Goal: Task Accomplishment & Management: Manage account settings

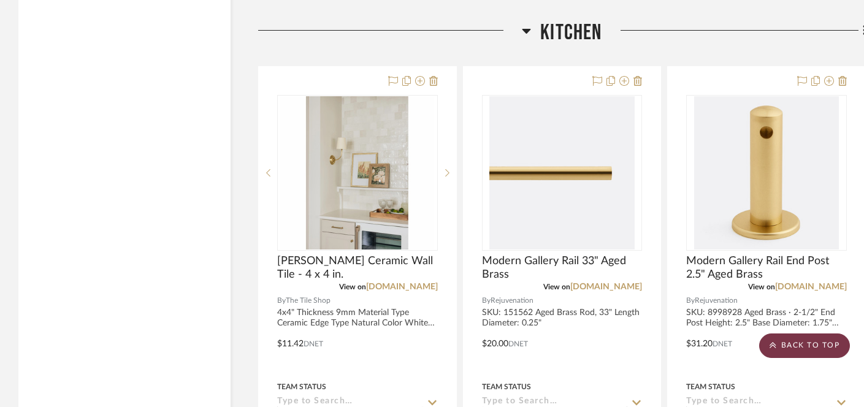
click at [812, 352] on scroll-to-top-button "BACK TO TOP" at bounding box center [804, 345] width 91 height 25
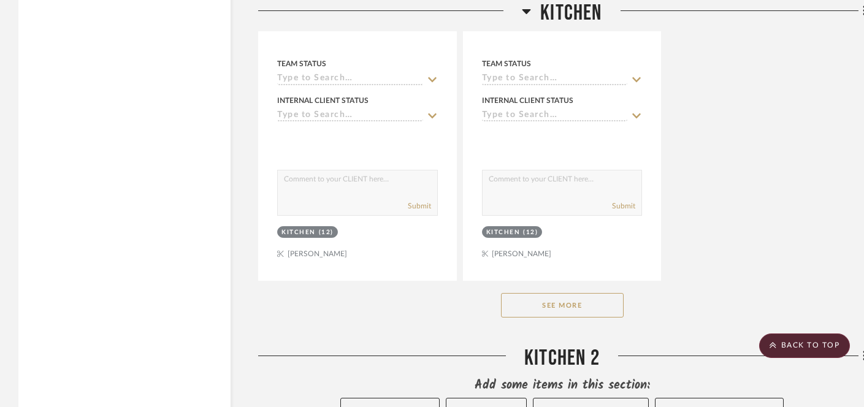
scroll to position [3724, 0]
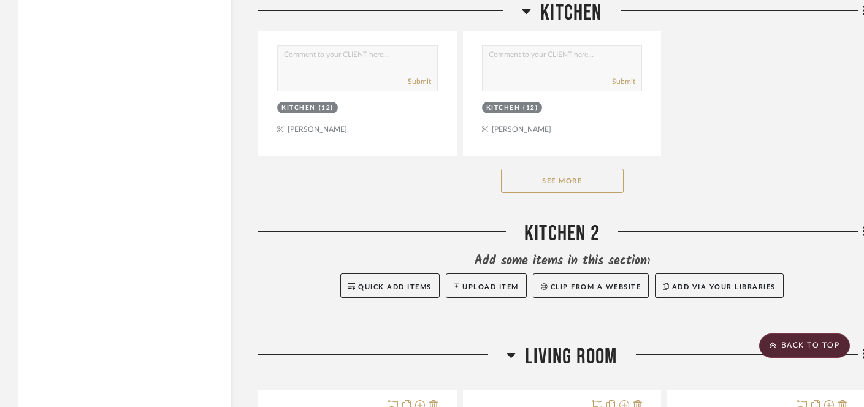
click at [591, 169] on button "See More" at bounding box center [562, 181] width 123 height 25
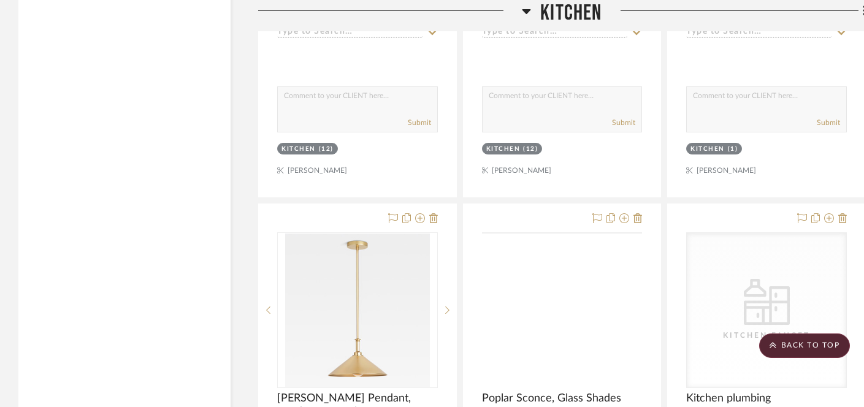
scroll to position [3810, 0]
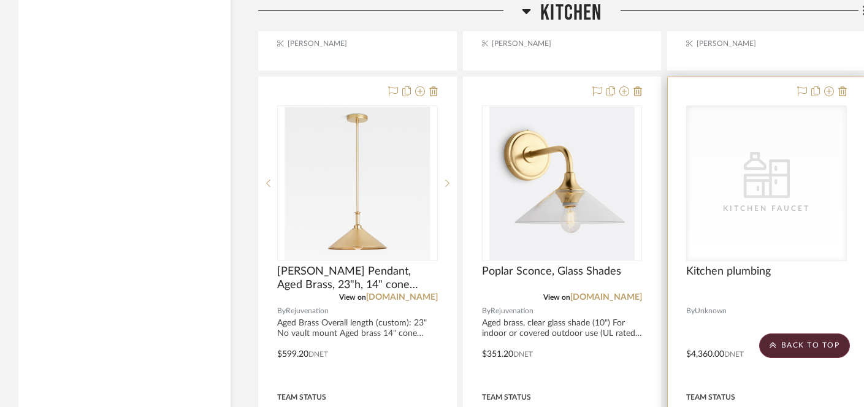
click at [805, 358] on div at bounding box center [765, 345] width 197 height 536
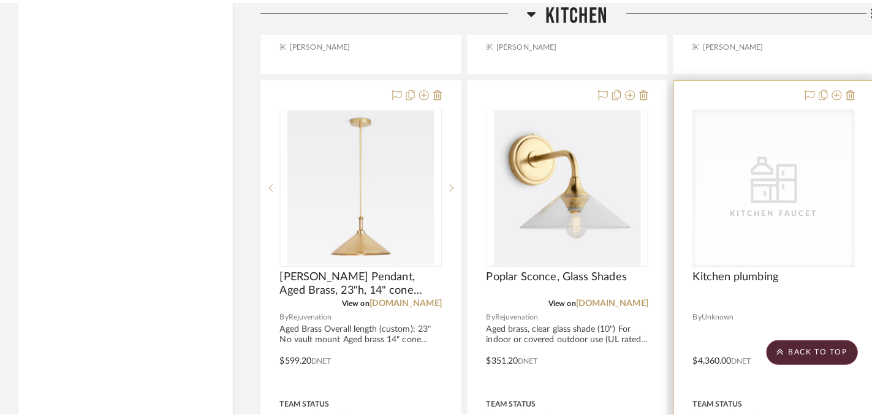
scroll to position [0, 0]
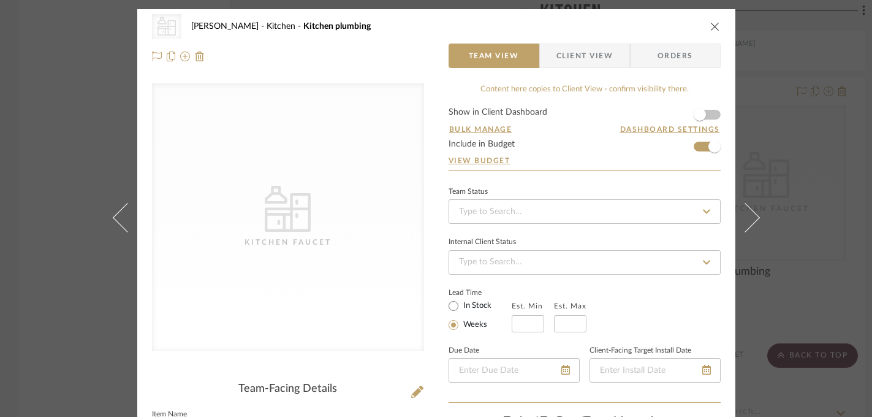
click at [47, 135] on div "CategoryIconKitchen Kitchen Faucet Highman Kitchen Kitchen plumbing Team View C…" at bounding box center [436, 208] width 872 height 417
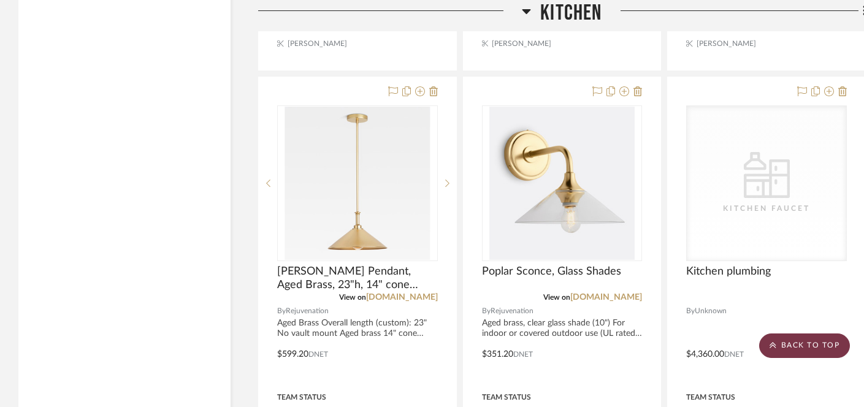
click at [778, 348] on scroll-to-top-button "BACK TO TOP" at bounding box center [804, 345] width 91 height 25
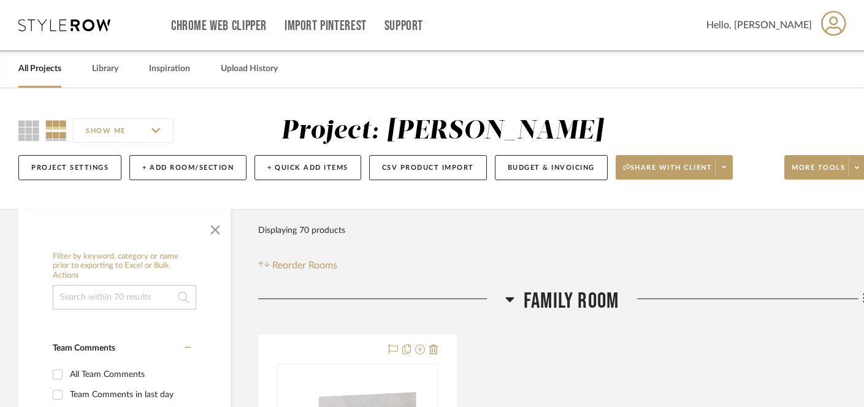
click at [42, 73] on link "All Projects" at bounding box center [39, 69] width 43 height 17
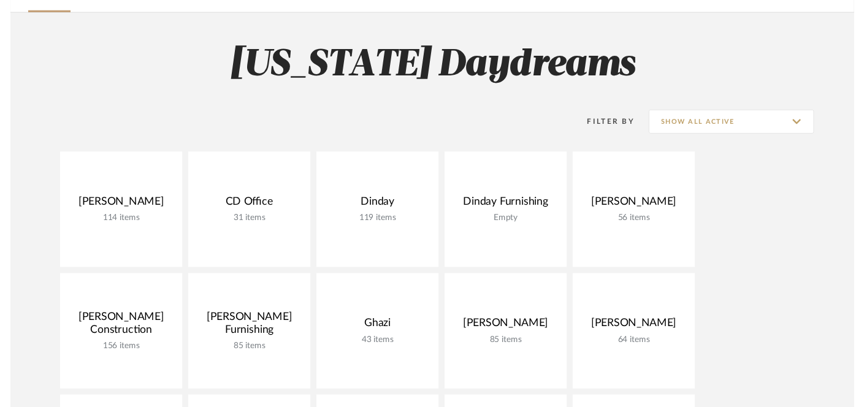
scroll to position [77, 0]
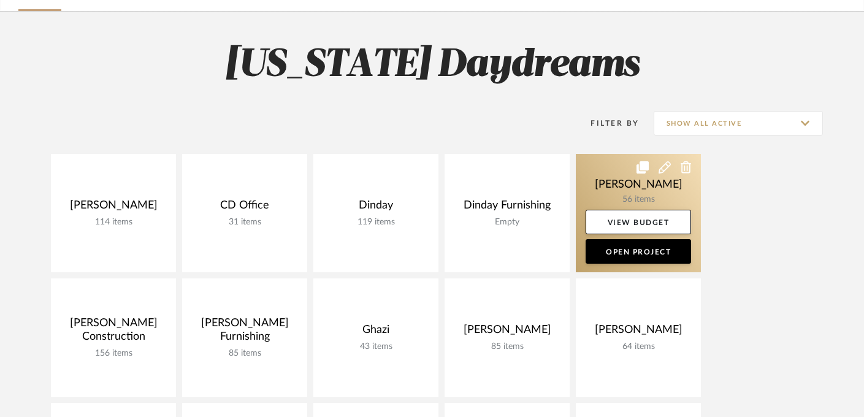
click at [626, 186] on link at bounding box center [638, 213] width 125 height 118
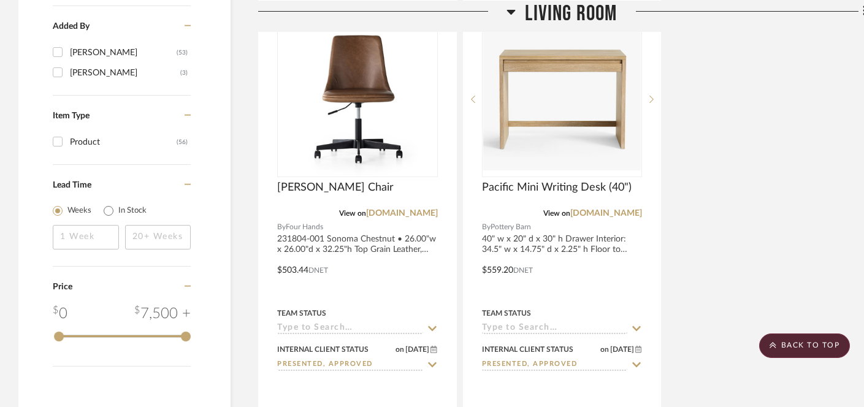
scroll to position [1422, 0]
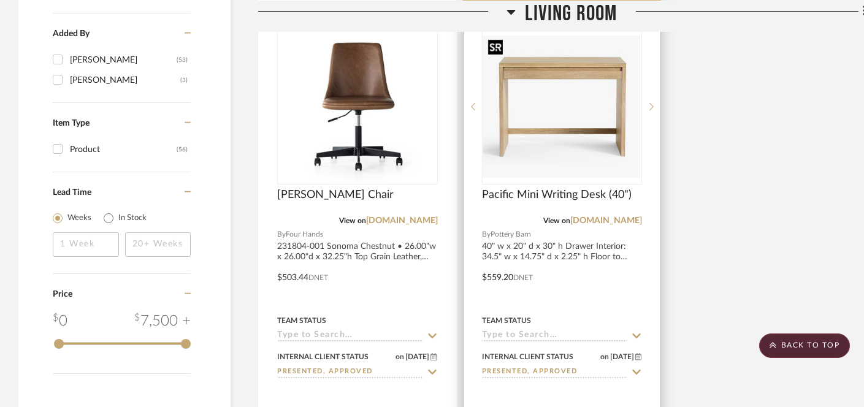
click at [0, 0] on img at bounding box center [0, 0] width 0 height 0
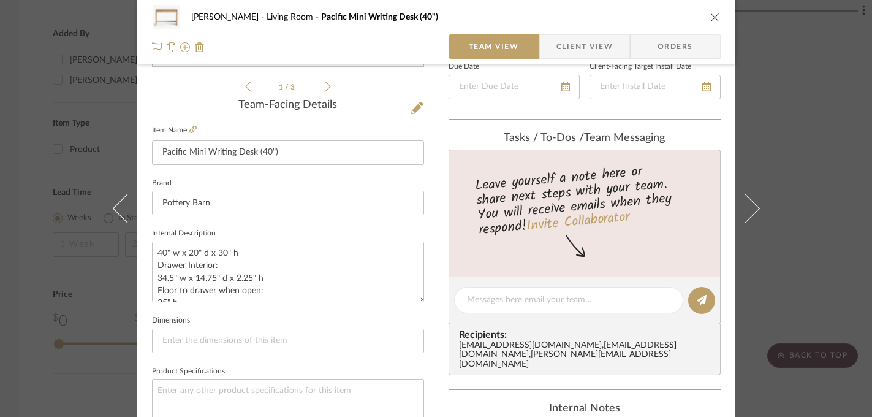
scroll to position [308, 0]
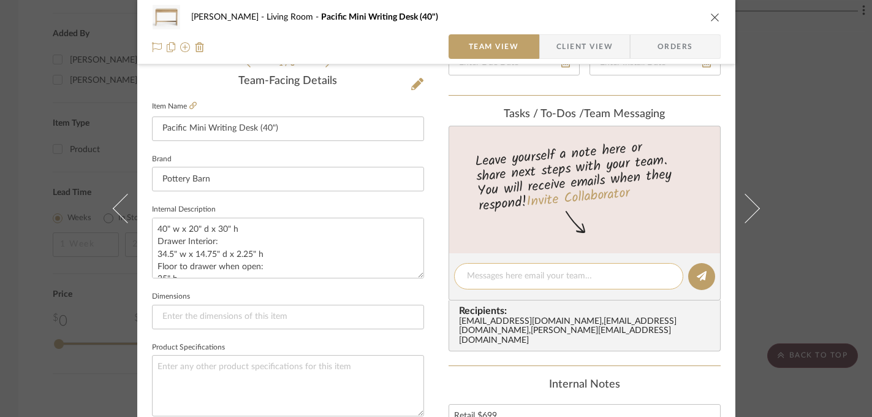
click at [525, 277] on textarea at bounding box center [568, 276] width 203 height 13
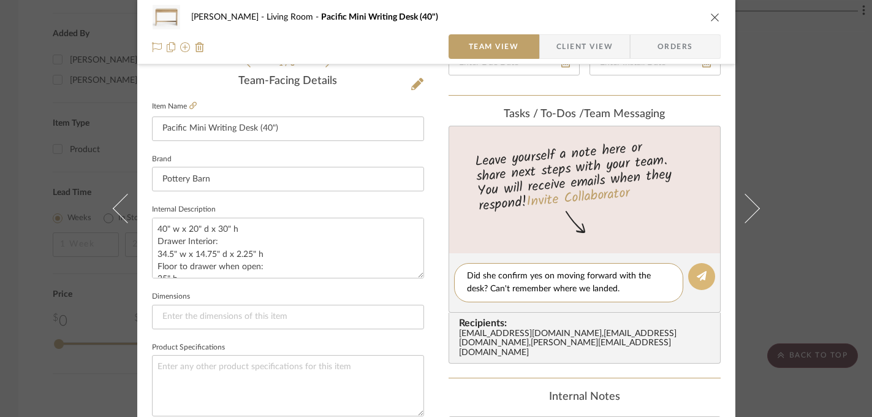
type textarea "Did she confirm yes on moving forward with the desk? Can't remember where we la…"
click at [699, 278] on icon at bounding box center [702, 276] width 10 height 10
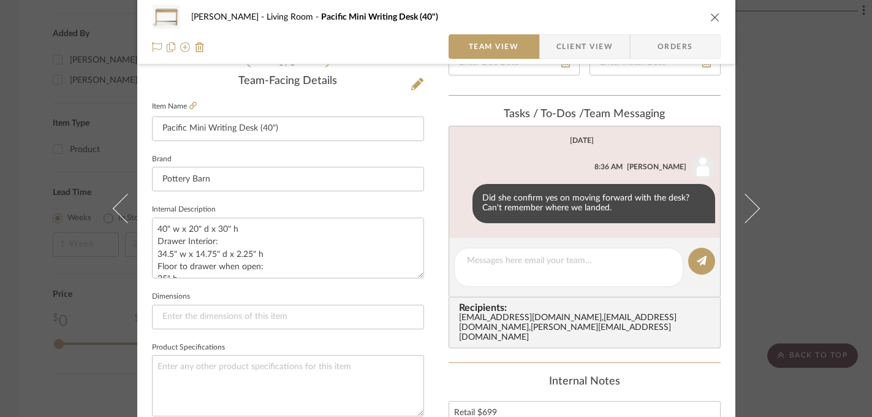
click at [839, 245] on div "Farrell Living Room Pacific Mini Writing Desk (40") Team View Client View Order…" at bounding box center [436, 208] width 872 height 417
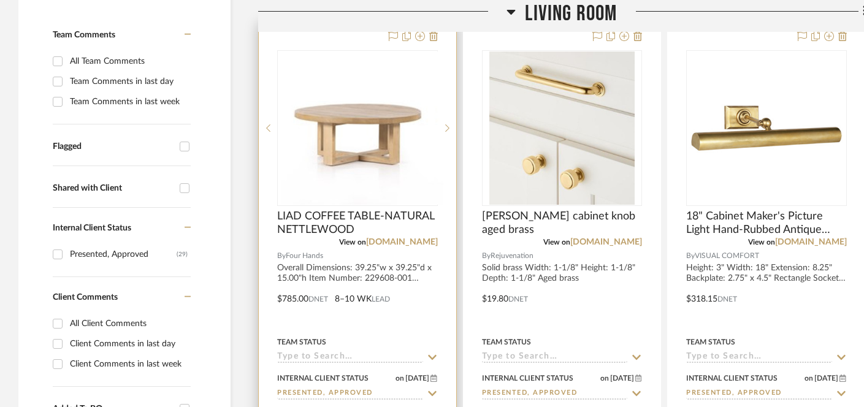
scroll to position [315, 0]
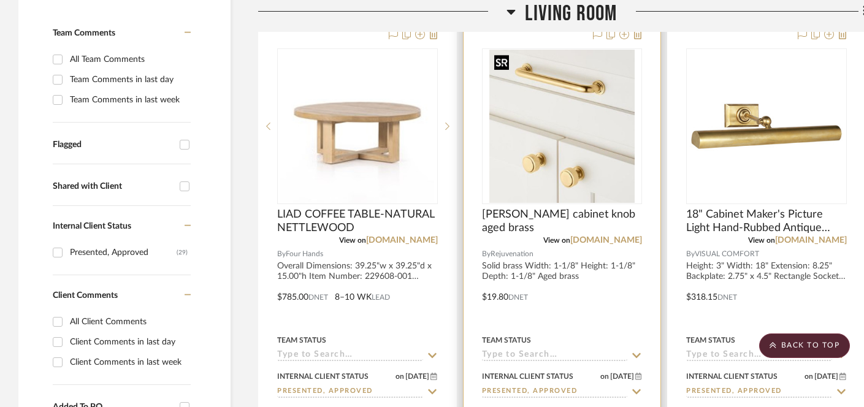
click at [0, 0] on img at bounding box center [0, 0] width 0 height 0
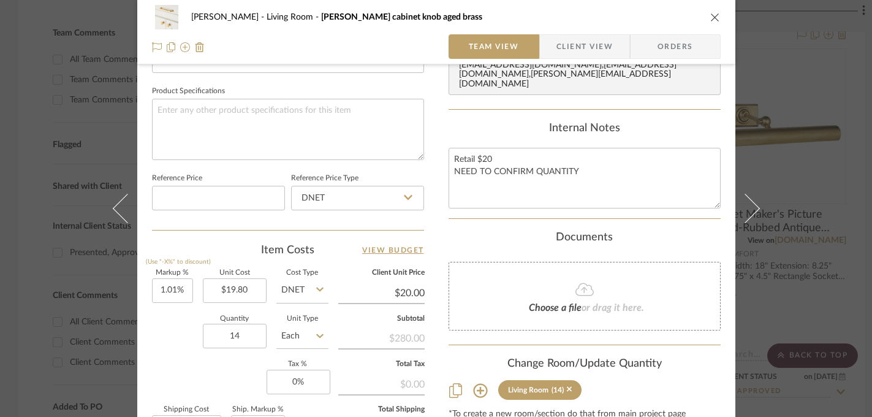
scroll to position [605, 0]
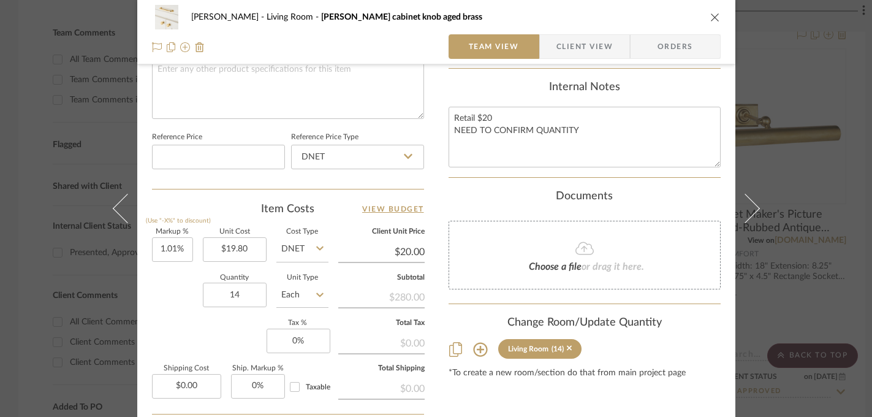
click at [54, 316] on div "Farrell Living Room Ansel cabinet knob aged brass Team View Client View Orders …" at bounding box center [436, 208] width 872 height 417
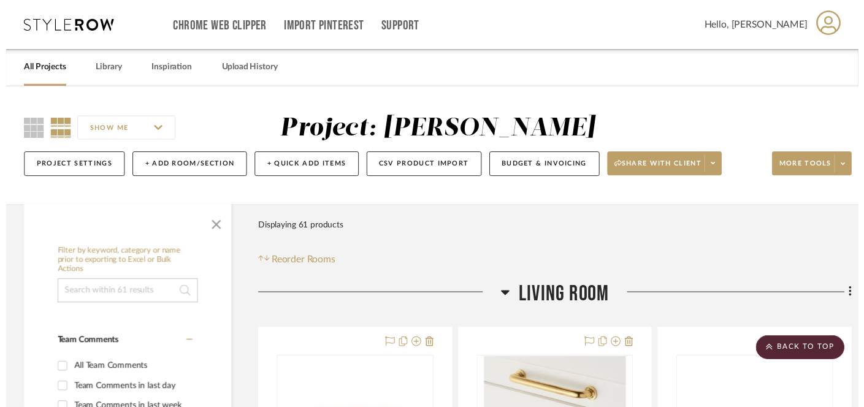
scroll to position [315, 0]
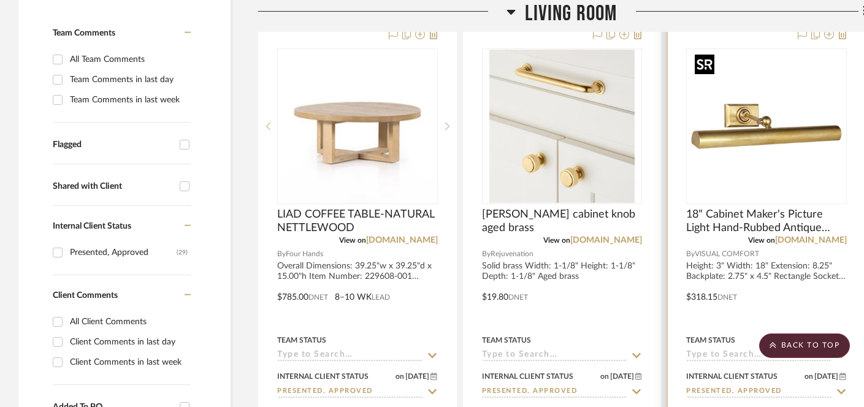
click at [0, 0] on img at bounding box center [0, 0] width 0 height 0
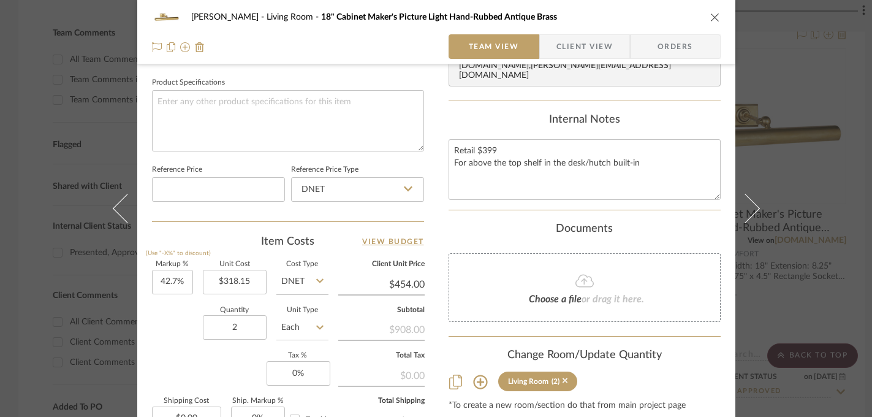
scroll to position [589, 0]
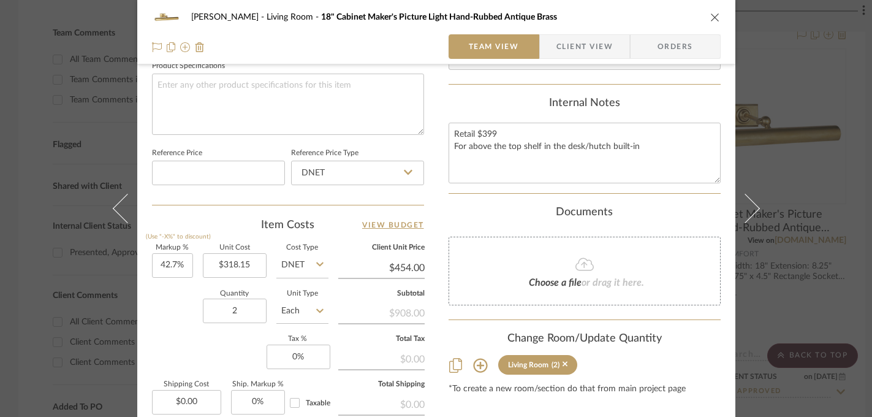
click at [36, 202] on div "Farrell Living Room 18" Cabinet Maker's Picture Light Hand-Rubbed Antique Brass…" at bounding box center [436, 208] width 872 height 417
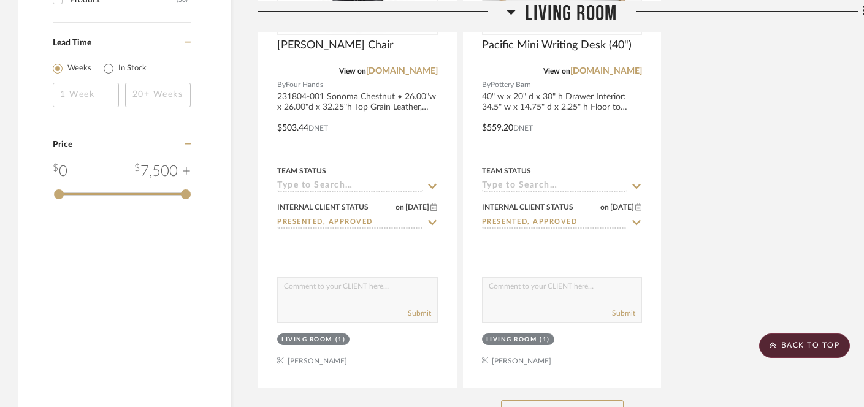
scroll to position [1652, 0]
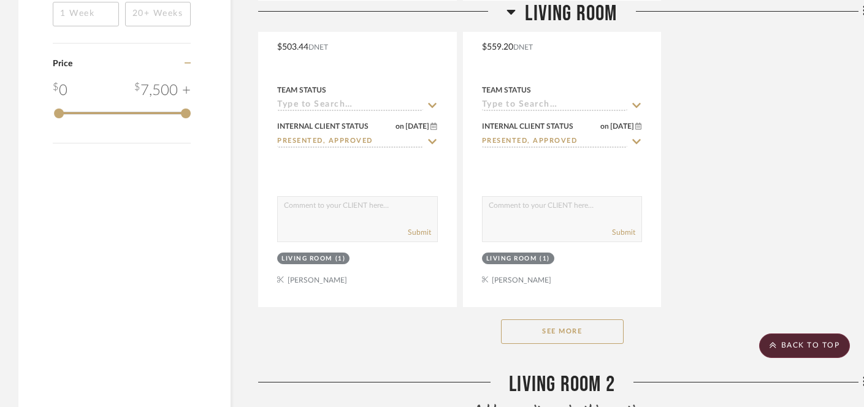
click at [558, 325] on button "See More" at bounding box center [562, 331] width 123 height 25
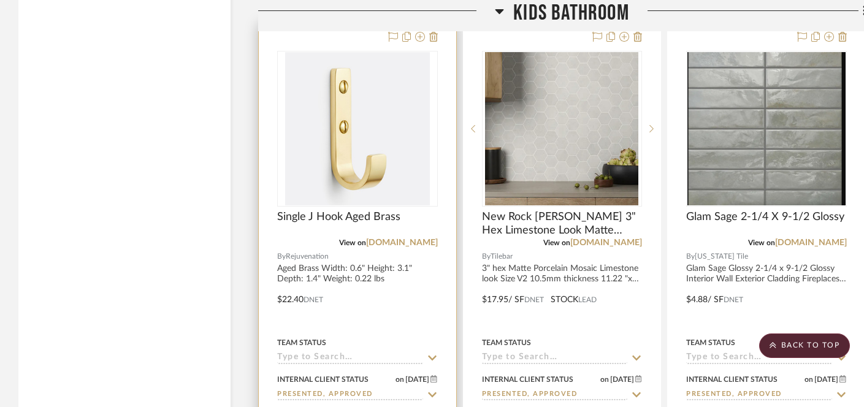
scroll to position [2206, 0]
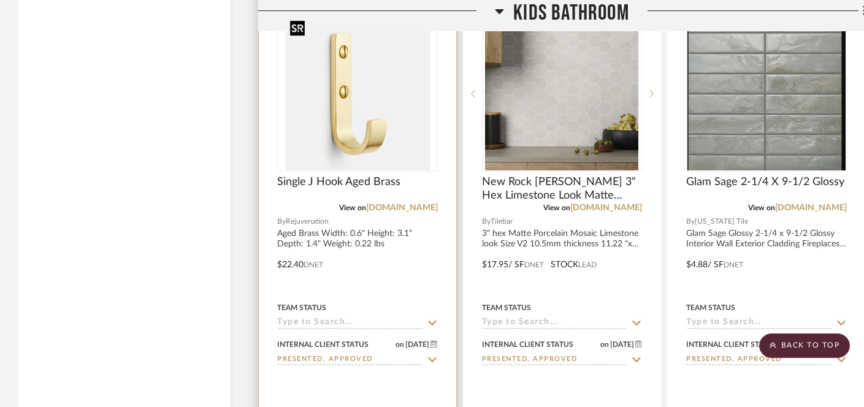
click at [338, 138] on img "0" at bounding box center [357, 93] width 145 height 153
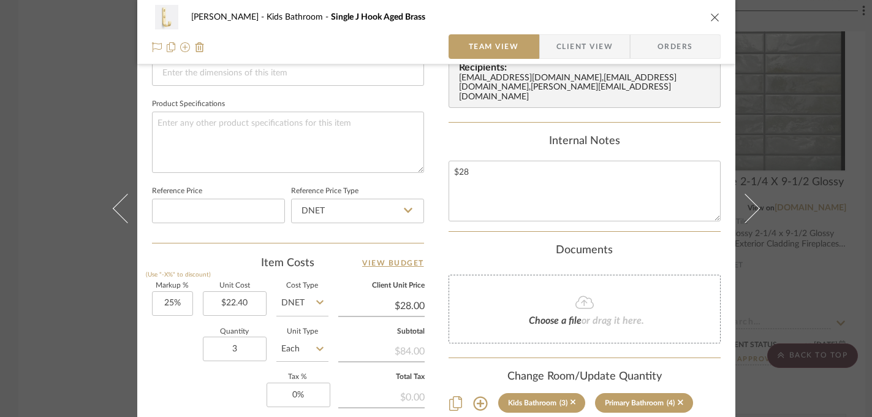
scroll to position [695, 0]
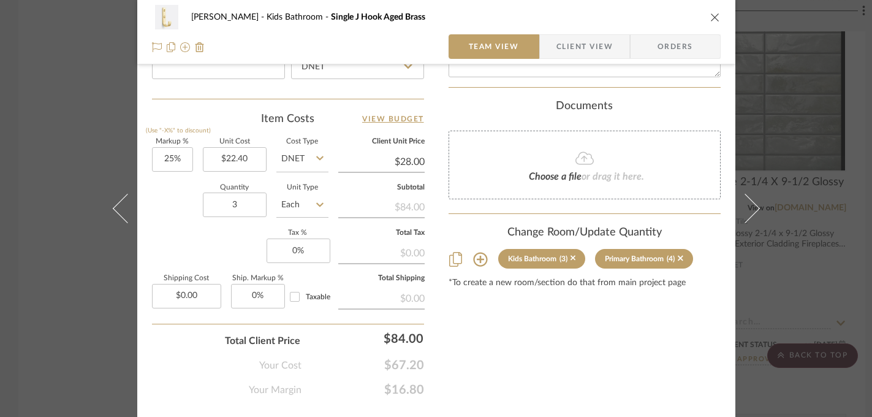
click at [58, 324] on div "Farrell Kids Bathroom Single J Hook Aged Brass Team View Client View Orders Tea…" at bounding box center [436, 208] width 872 height 417
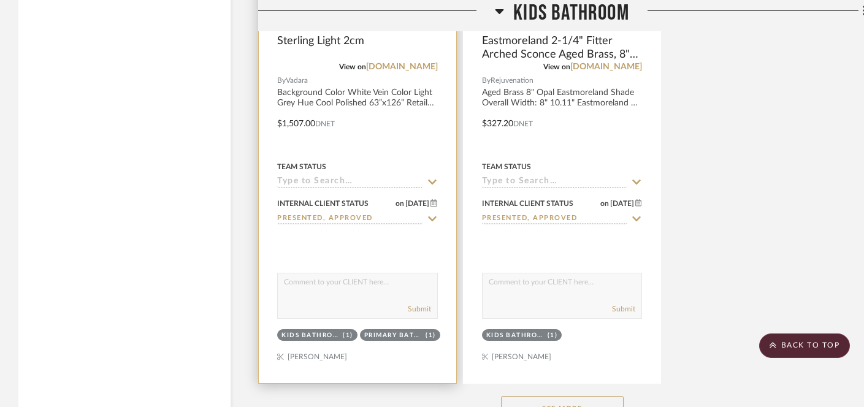
scroll to position [3542, 0]
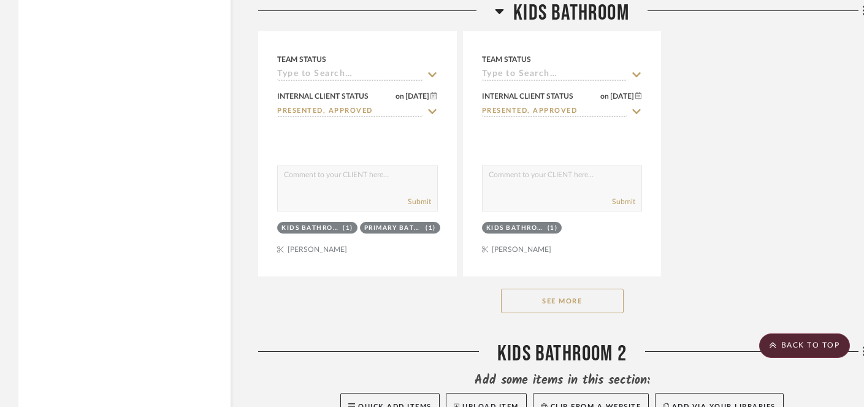
click at [579, 295] on button "See More" at bounding box center [562, 301] width 123 height 25
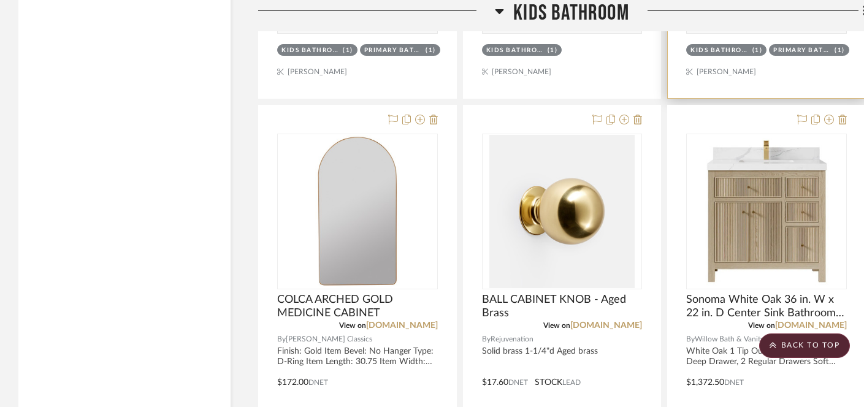
scroll to position [3723, 0]
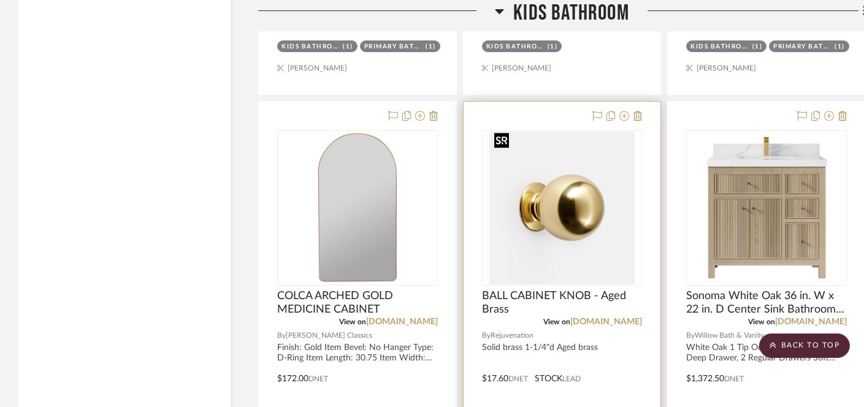
click at [591, 227] on img "0" at bounding box center [561, 207] width 145 height 153
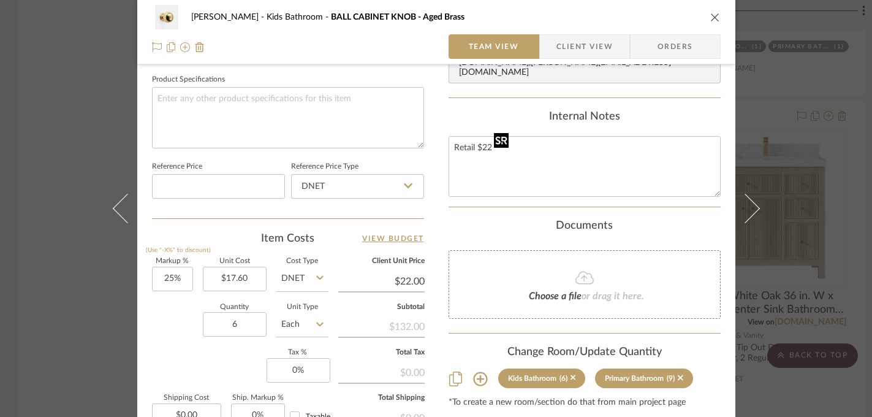
scroll to position [603, 0]
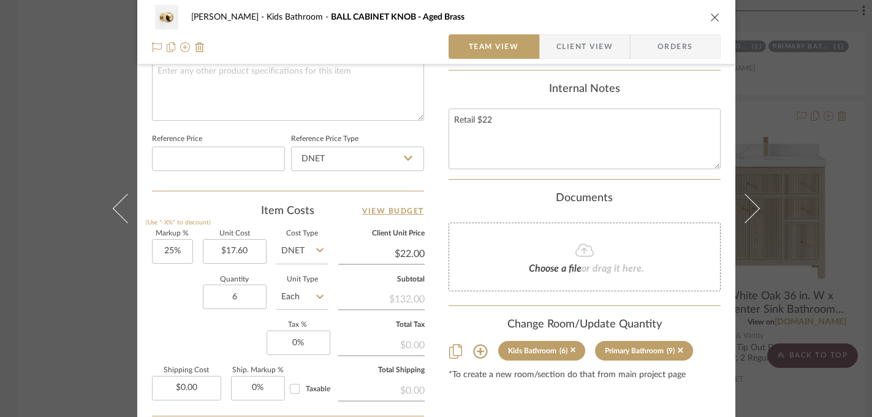
click at [58, 322] on div "Farrell Kids Bathroom BALL CABINET KNOB - Aged Brass Team View Client View Orde…" at bounding box center [436, 208] width 872 height 417
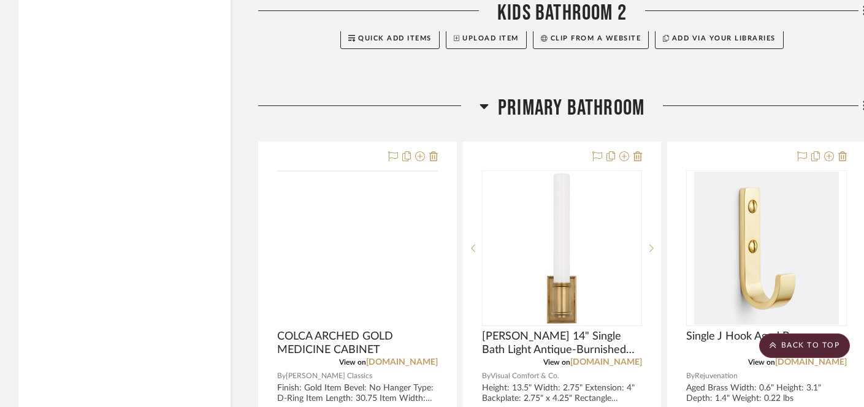
scroll to position [4495, 0]
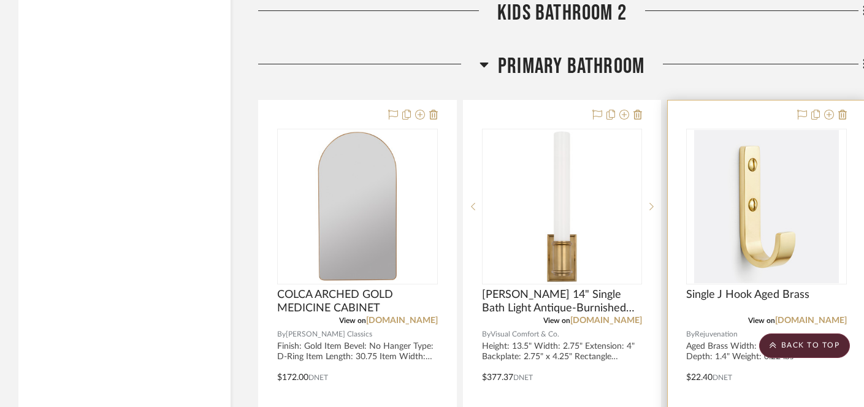
click at [0, 0] on img at bounding box center [0, 0] width 0 height 0
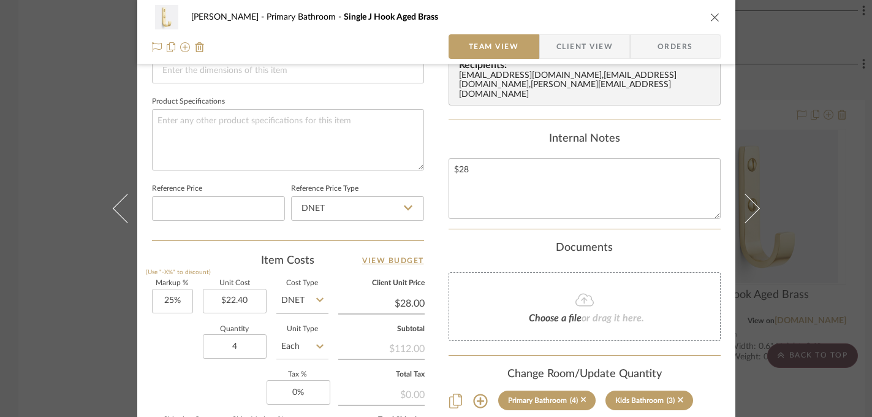
scroll to position [578, 0]
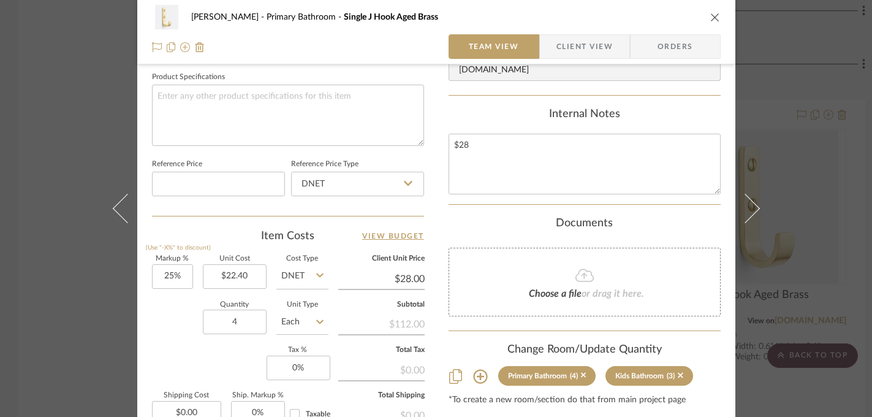
click at [50, 294] on div "Farrell Primary Bathroom Single J Hook Aged Brass Team View Client View Orders …" at bounding box center [436, 208] width 872 height 417
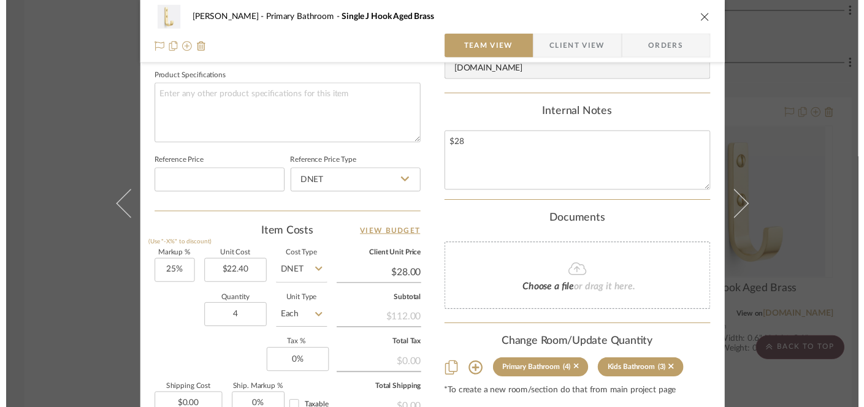
scroll to position [4495, 0]
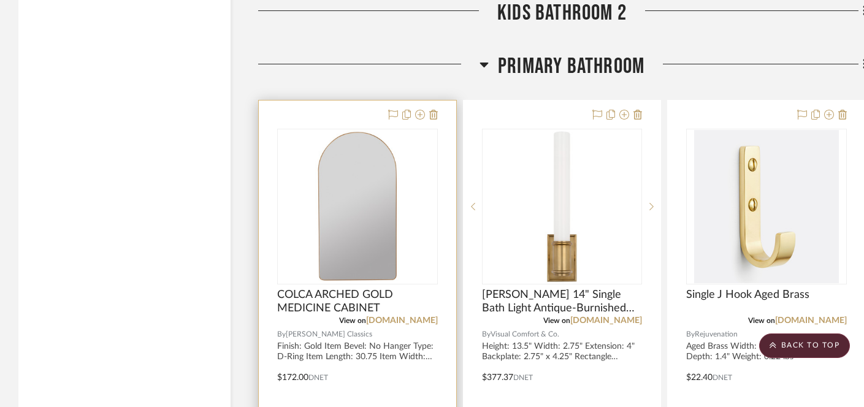
click at [351, 161] on img "0" at bounding box center [357, 206] width 85 height 153
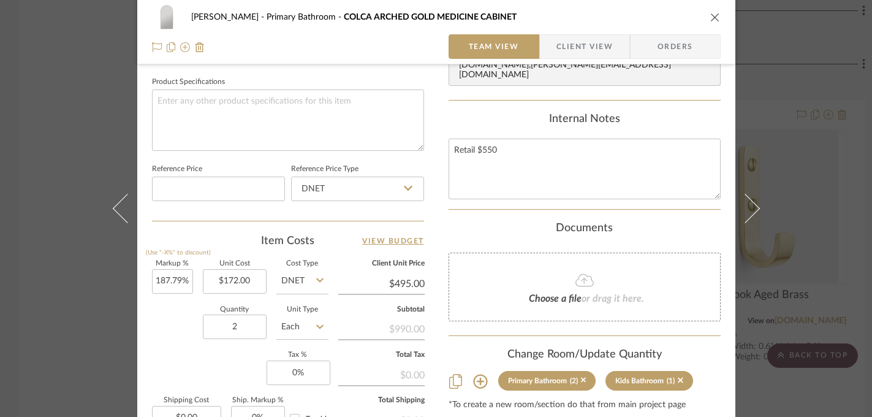
scroll to position [619, 0]
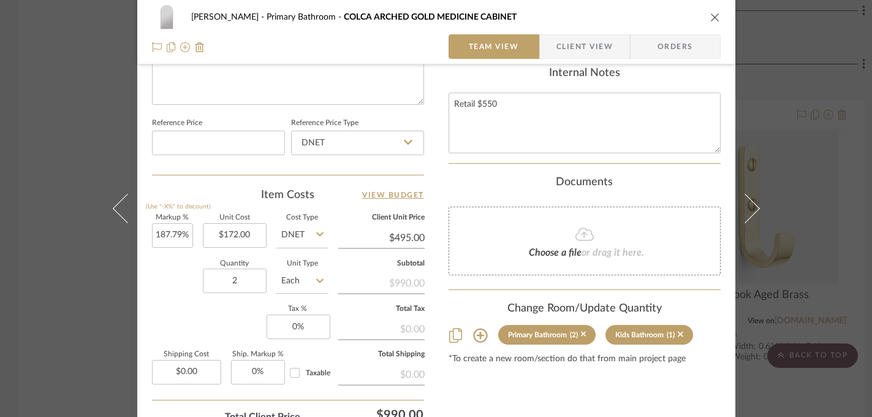
click at [77, 284] on div "Farrell Primary Bathroom COLCA ARCHED GOLD MEDICINE CABINET Team View Client Vi…" at bounding box center [436, 208] width 872 height 417
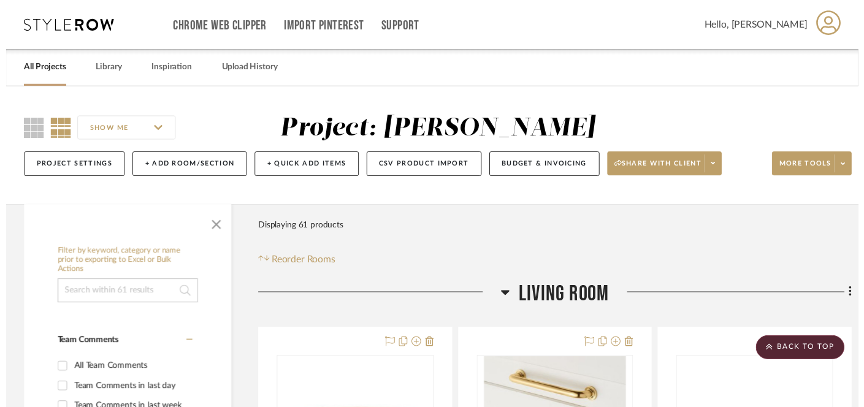
scroll to position [4495, 0]
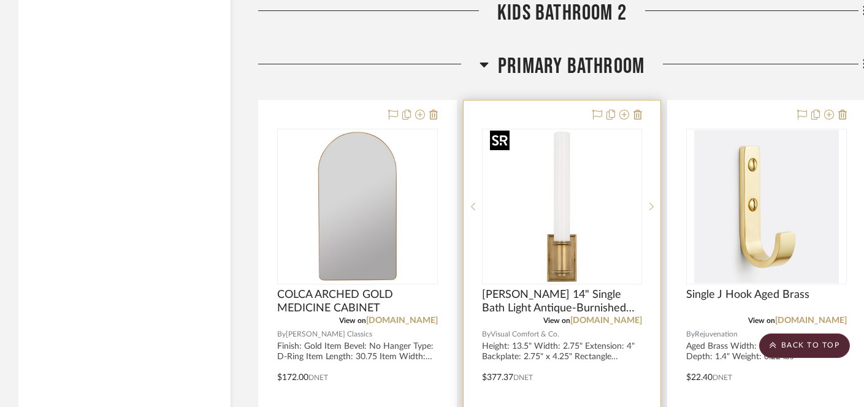
click at [552, 173] on img "0" at bounding box center [561, 206] width 153 height 153
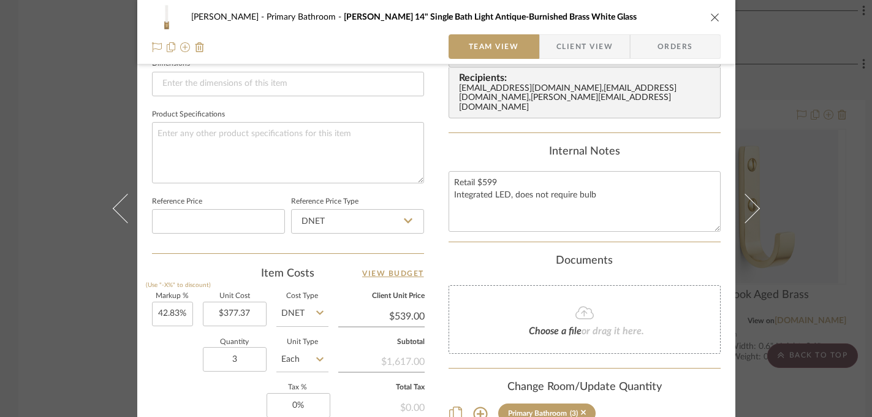
scroll to position [583, 0]
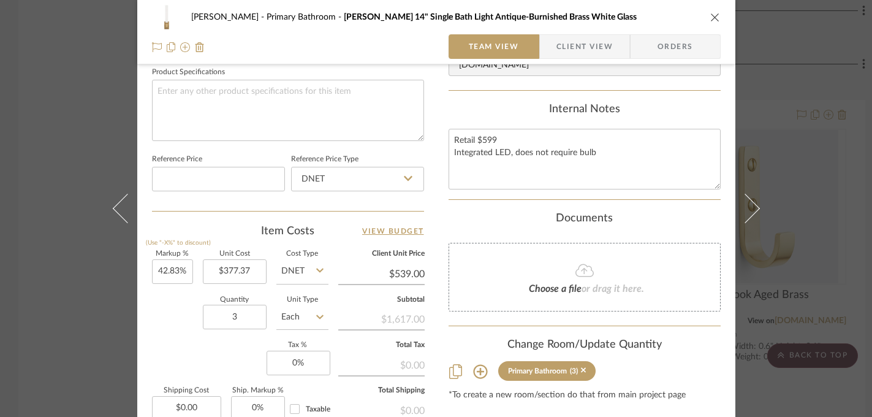
click at [61, 370] on div "Farrell Primary Bathroom Owen 14" Single Bath Light Antique-Burnished Brass Whi…" at bounding box center [436, 208] width 872 height 417
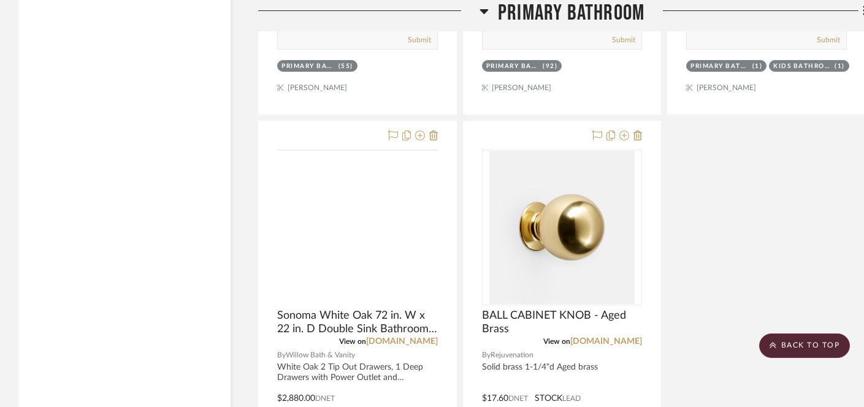
scroll to position [5584, 0]
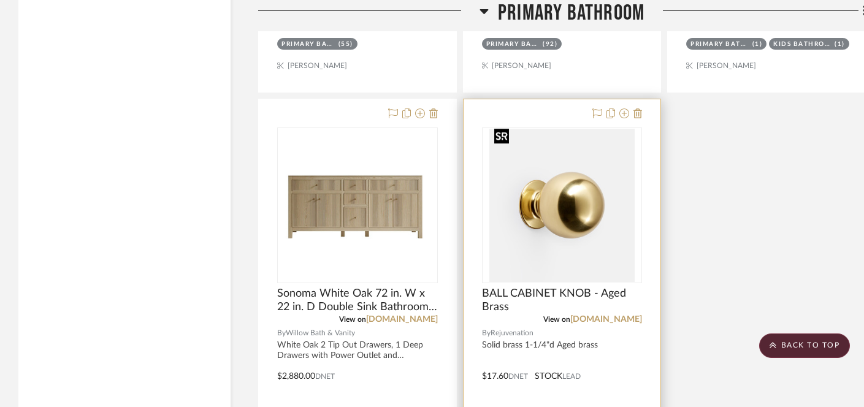
click at [0, 0] on img at bounding box center [0, 0] width 0 height 0
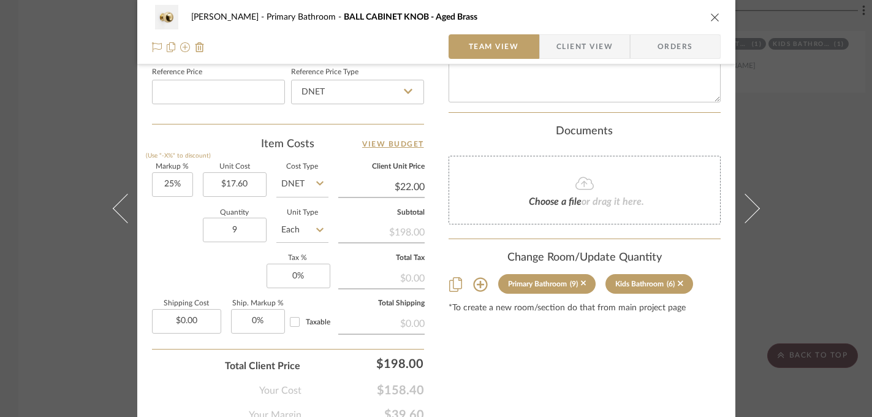
scroll to position [692, 0]
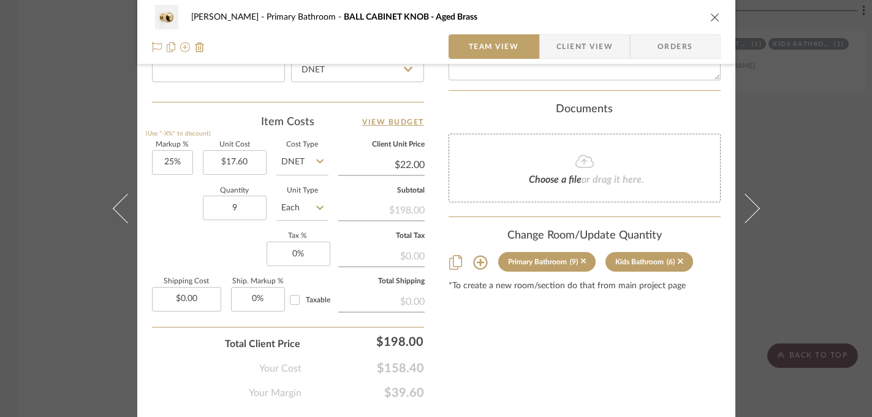
click at [39, 305] on div "Farrell Primary Bathroom BALL CABINET KNOB - Aged Brass Team View Client View O…" at bounding box center [436, 208] width 872 height 417
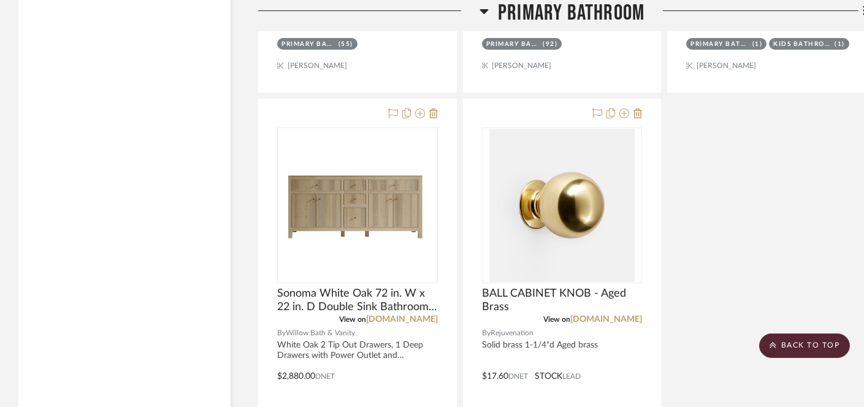
scroll to position [5862, 0]
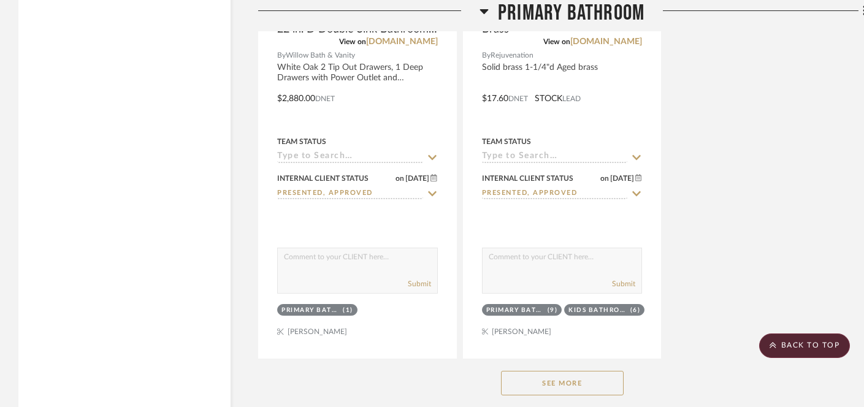
click at [557, 379] on button "See More" at bounding box center [562, 383] width 123 height 25
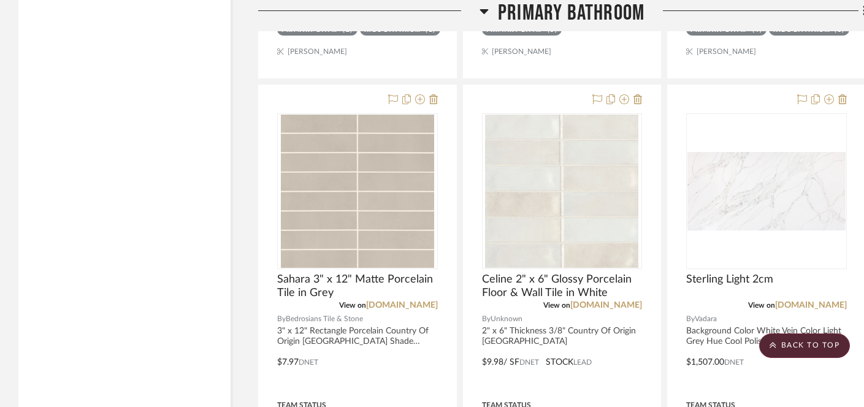
scroll to position [5215, 0]
